Goal: Information Seeking & Learning: Learn about a topic

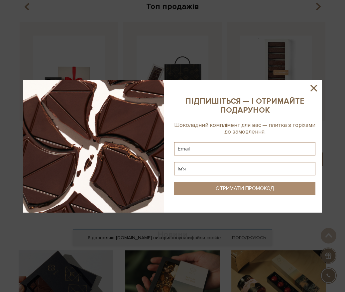
scroll to position [166, 0]
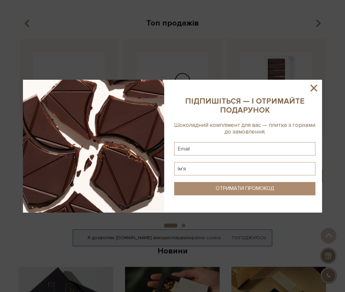
drag, startPoint x: 319, startPoint y: 87, endPoint x: 281, endPoint y: 101, distance: 40.3
click at [319, 87] on icon at bounding box center [313, 88] width 11 height 11
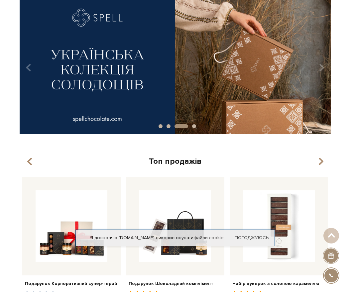
scroll to position [0, 0]
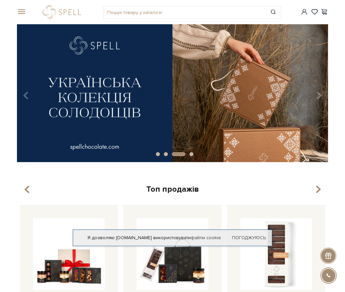
click at [20, 3] on div "#набір цукерок #печиво #Колекція до Дня Народження" at bounding box center [172, 12] width 319 height 24
click at [26, 14] on div at bounding box center [20, 12] width 15 height 6
click at [23, 14] on span at bounding box center [20, 12] width 7 height 6
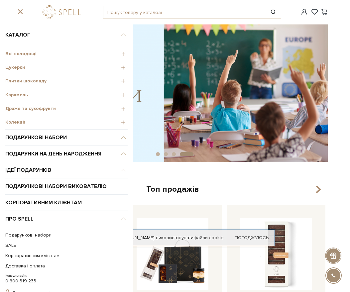
click at [20, 68] on span "Цукерки" at bounding box center [66, 68] width 122 height 6
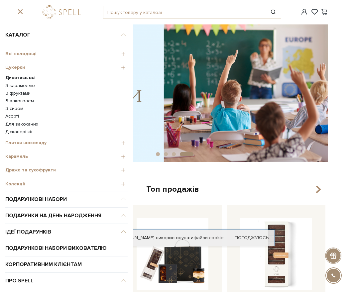
click at [16, 76] on b "Дивитись всі" at bounding box center [20, 78] width 30 height 6
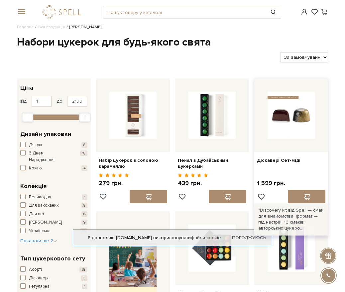
click at [301, 119] on img at bounding box center [291, 115] width 47 height 47
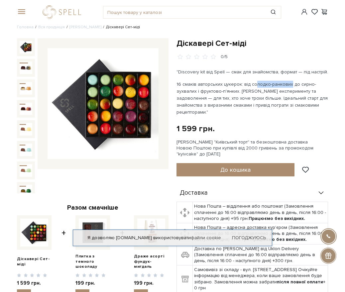
drag, startPoint x: 254, startPoint y: 85, endPoint x: 286, endPoint y: 85, distance: 32.6
click at [286, 85] on p "16 смаків авторських цукерок: від солодко-ранкових до сирно-зухвалих і фруктово…" at bounding box center [253, 98] width 152 height 35
click at [81, 27] on link "[PERSON_NAME]" at bounding box center [86, 27] width 32 height 5
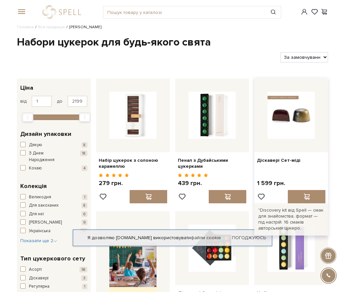
click at [273, 122] on img at bounding box center [291, 115] width 47 height 47
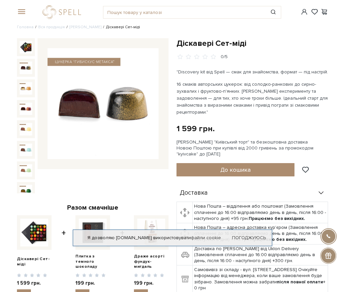
click at [22, 67] on img at bounding box center [26, 68] width 13 height 13
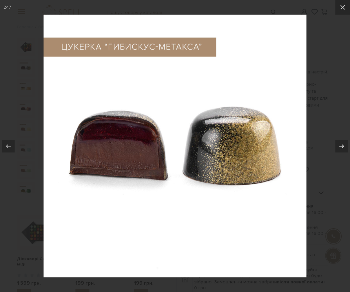
click at [336, 141] on button at bounding box center [338, 146] width 23 height 33
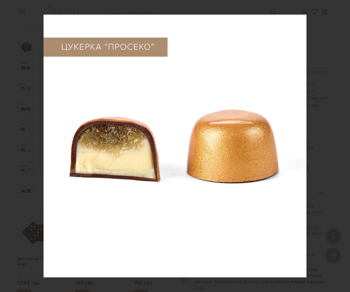
click at [337, 143] on div "3 / 17" at bounding box center [175, 146] width 350 height 292
click at [337, 143] on div at bounding box center [342, 146] width 13 height 13
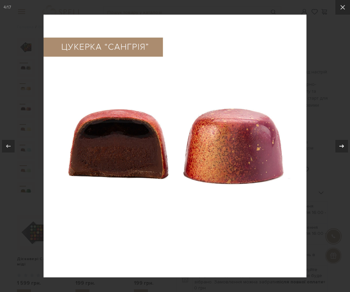
click at [338, 145] on icon at bounding box center [342, 146] width 8 height 8
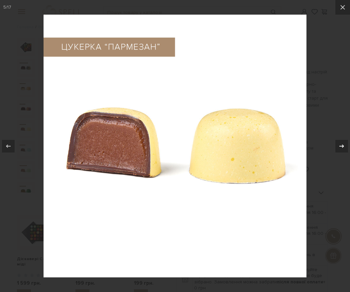
click at [338, 145] on div "5 / 17" at bounding box center [175, 146] width 350 height 292
click at [338, 146] on icon at bounding box center [342, 146] width 8 height 8
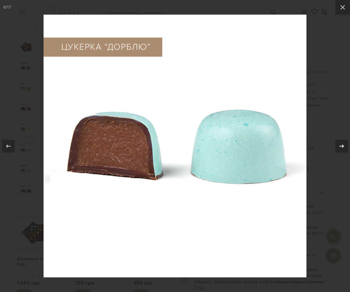
click at [339, 146] on icon at bounding box center [342, 146] width 8 height 8
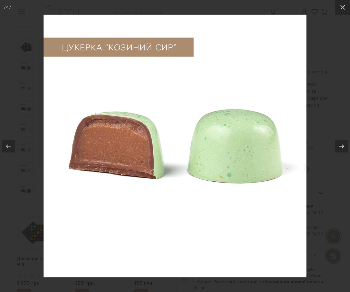
click at [339, 146] on icon at bounding box center [342, 146] width 8 height 8
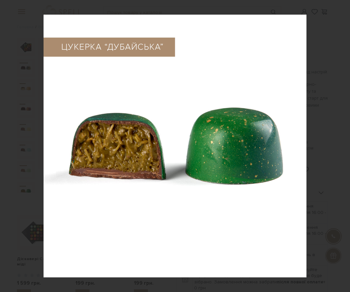
click at [339, 146] on div "8 / 17" at bounding box center [175, 146] width 350 height 292
click at [337, 7] on button at bounding box center [343, 7] width 15 height 15
